Goal: Task Accomplishment & Management: Use online tool/utility

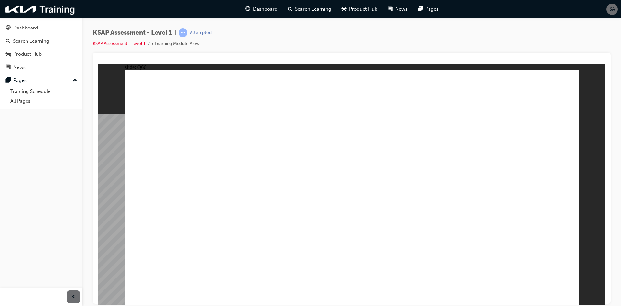
radio input "true"
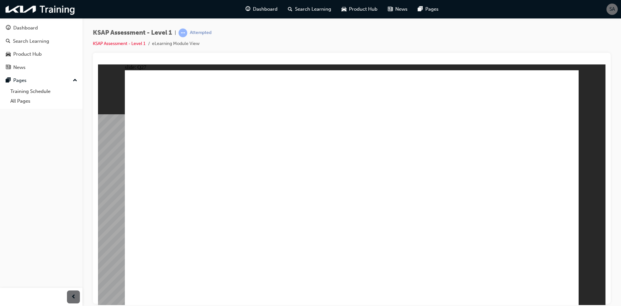
radio input "true"
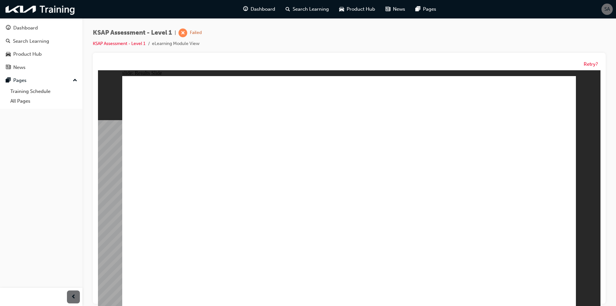
click at [589, 62] on button "Retry?" at bounding box center [591, 63] width 14 height 7
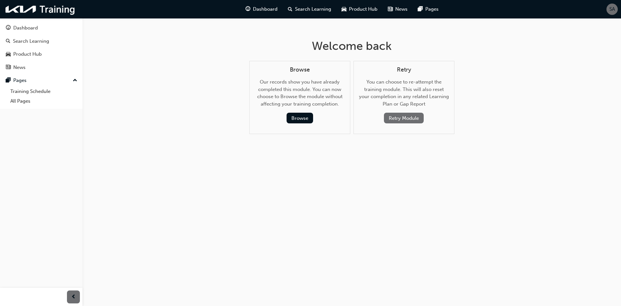
click at [409, 119] on button "Retry Module" at bounding box center [404, 118] width 40 height 11
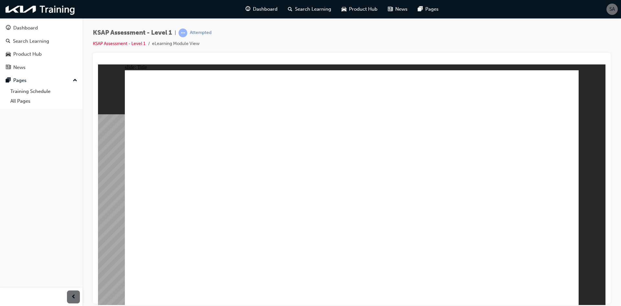
radio input "true"
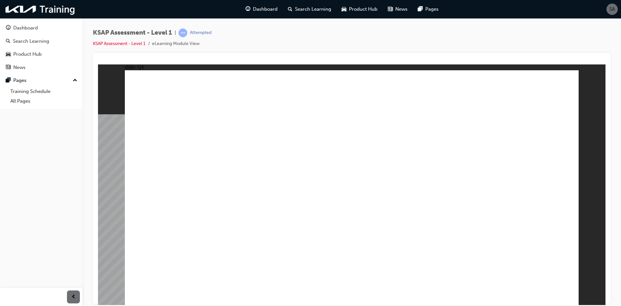
radio input "true"
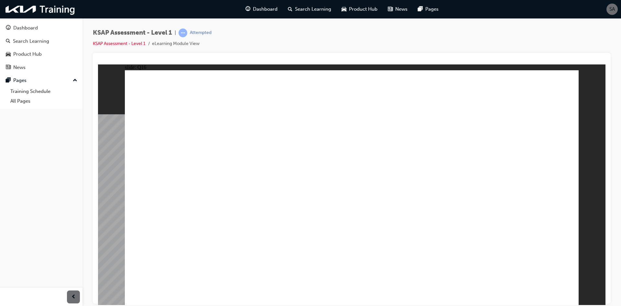
radio input "true"
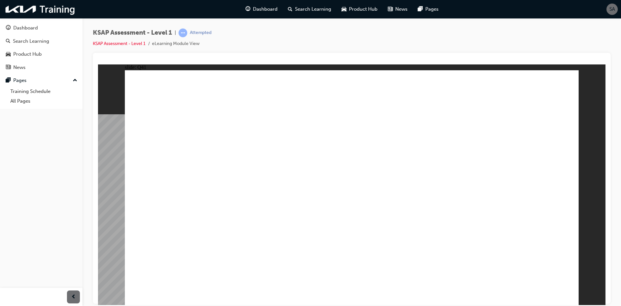
radio input "true"
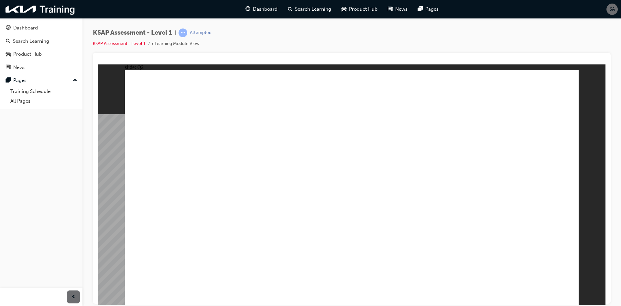
radio input "true"
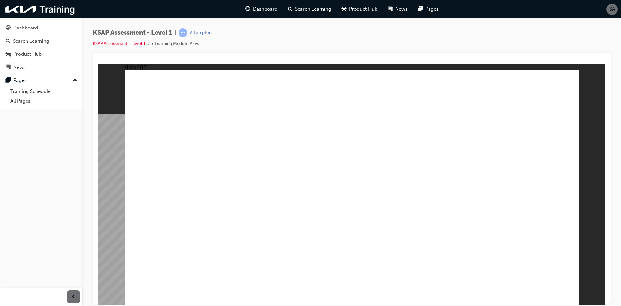
radio input "true"
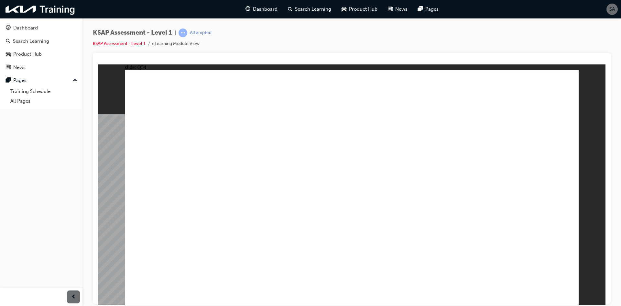
radio input "true"
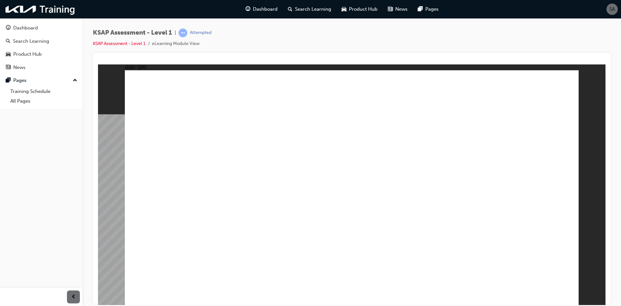
radio input "true"
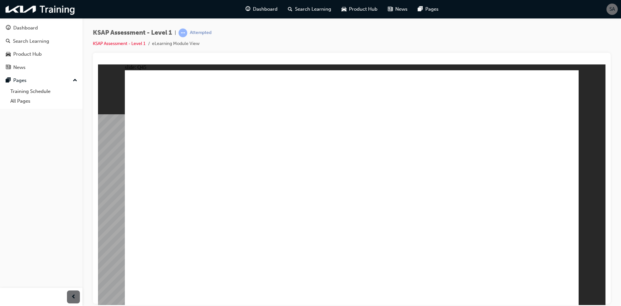
radio input "true"
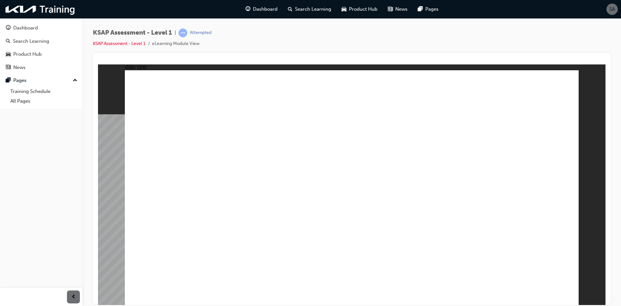
radio input "true"
